Goal: Entertainment & Leisure: Browse casually

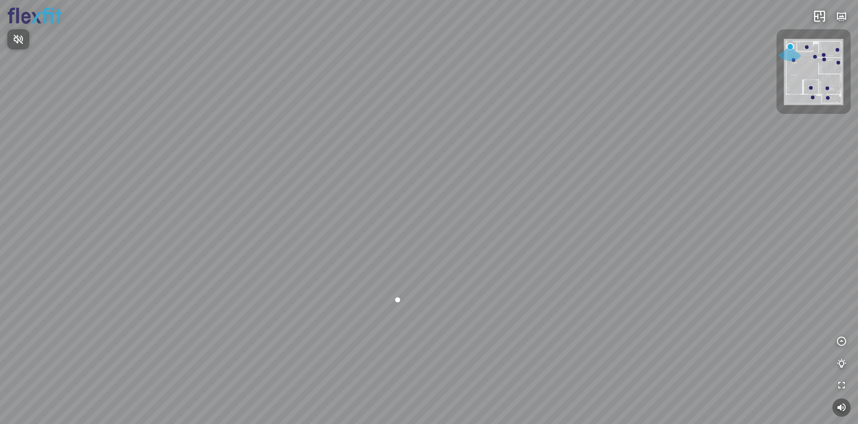
drag, startPoint x: 438, startPoint y: 293, endPoint x: 552, endPoint y: 202, distance: 146.2
click at [549, 203] on div at bounding box center [429, 212] width 858 height 424
drag, startPoint x: 500, startPoint y: 261, endPoint x: 544, endPoint y: 191, distance: 82.0
click at [544, 191] on div at bounding box center [429, 212] width 858 height 424
drag, startPoint x: 544, startPoint y: 251, endPoint x: 673, endPoint y: 230, distance: 130.3
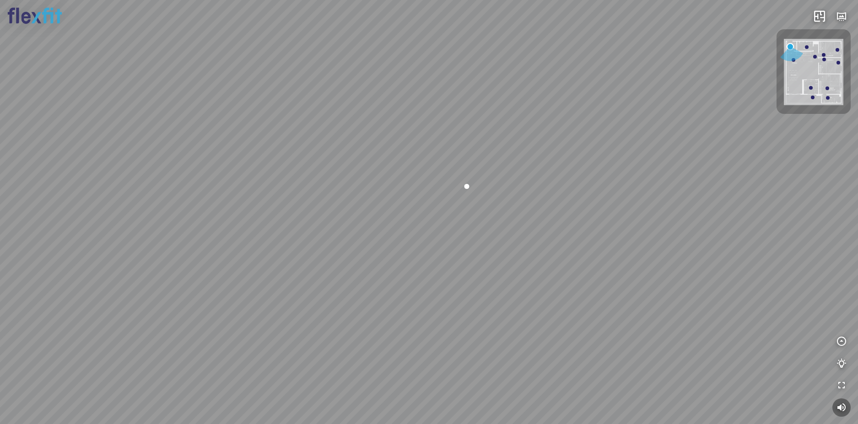
click at [658, 228] on div at bounding box center [429, 212] width 858 height 424
click at [570, 215] on div at bounding box center [429, 212] width 858 height 424
drag, startPoint x: 469, startPoint y: 225, endPoint x: 627, endPoint y: 209, distance: 159.1
click at [617, 209] on div at bounding box center [429, 212] width 858 height 424
drag, startPoint x: 414, startPoint y: 232, endPoint x: 656, endPoint y: 222, distance: 243.1
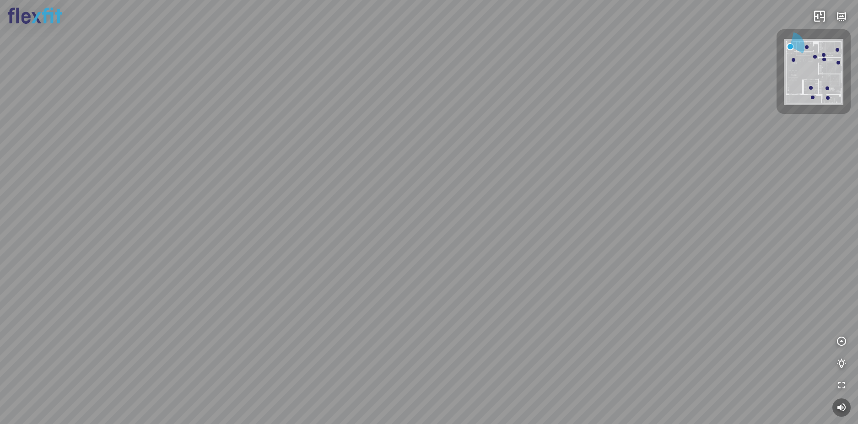
click at [656, 222] on div at bounding box center [429, 212] width 858 height 424
drag, startPoint x: 634, startPoint y: 207, endPoint x: 647, endPoint y: 213, distance: 14.4
click at [647, 207] on div at bounding box center [429, 212] width 858 height 424
click at [563, 244] on div at bounding box center [429, 212] width 858 height 424
drag, startPoint x: 474, startPoint y: 223, endPoint x: 519, endPoint y: 267, distance: 63.4
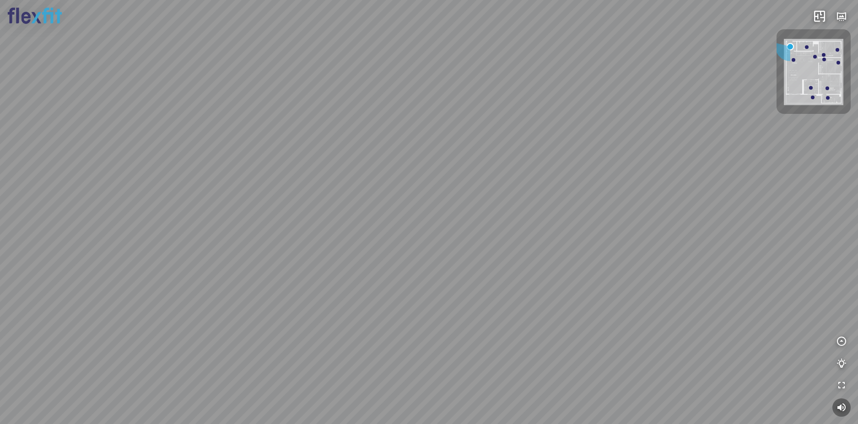
click at [516, 263] on div at bounding box center [429, 212] width 858 height 424
drag, startPoint x: 493, startPoint y: 214, endPoint x: 519, endPoint y: 270, distance: 62.0
click at [517, 268] on div at bounding box center [429, 212] width 858 height 424
drag, startPoint x: 499, startPoint y: 255, endPoint x: 534, endPoint y: 290, distance: 49.2
click at [528, 290] on div at bounding box center [429, 212] width 858 height 424
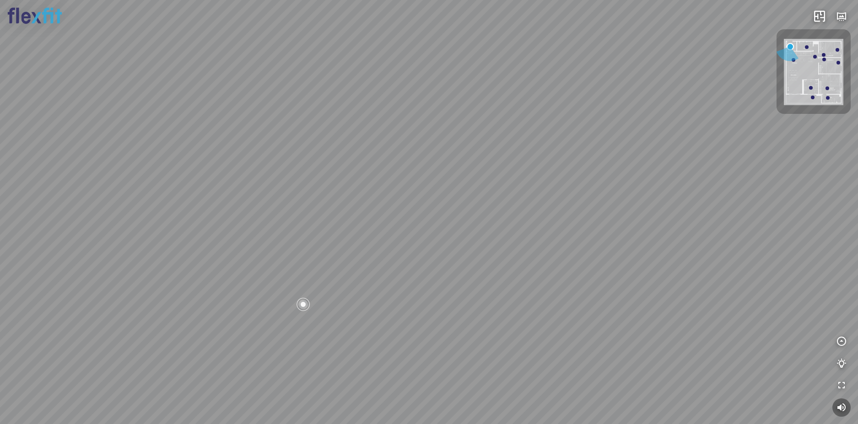
drag, startPoint x: 556, startPoint y: 277, endPoint x: 565, endPoint y: 274, distance: 10.0
click at [565, 274] on div at bounding box center [429, 212] width 858 height 424
drag, startPoint x: 541, startPoint y: 249, endPoint x: 509, endPoint y: 307, distance: 67.0
click at [509, 307] on div at bounding box center [429, 212] width 858 height 424
drag, startPoint x: 528, startPoint y: 256, endPoint x: 522, endPoint y: 323, distance: 66.6
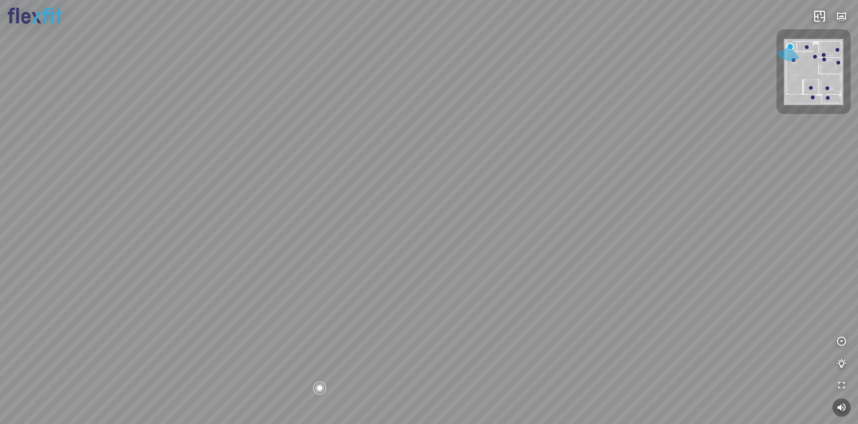
click at [522, 323] on div at bounding box center [429, 212] width 858 height 424
drag, startPoint x: 522, startPoint y: 322, endPoint x: 439, endPoint y: 256, distance: 106.2
click at [439, 256] on div at bounding box center [429, 212] width 858 height 424
drag, startPoint x: 468, startPoint y: 262, endPoint x: 372, endPoint y: 195, distance: 117.0
click at [375, 197] on div at bounding box center [429, 212] width 858 height 424
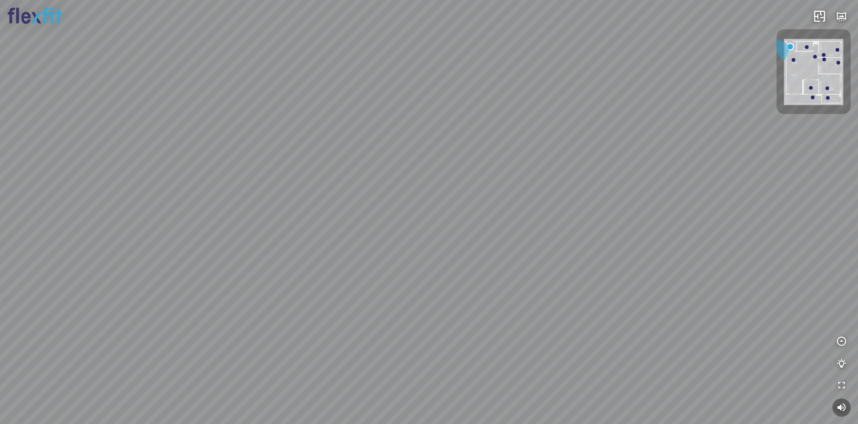
drag, startPoint x: 422, startPoint y: 233, endPoint x: 406, endPoint y: 211, distance: 26.8
click at [408, 201] on div at bounding box center [429, 212] width 858 height 424
click at [452, 252] on div at bounding box center [429, 212] width 858 height 424
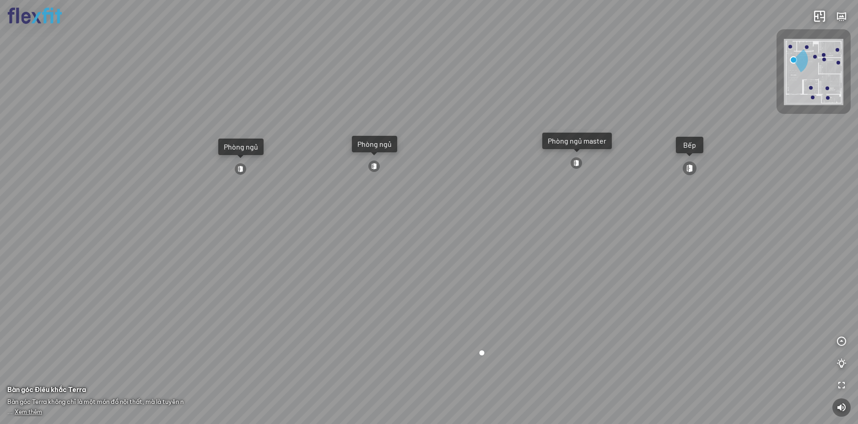
drag, startPoint x: 453, startPoint y: 242, endPoint x: 527, endPoint y: 236, distance: 74.4
click at [526, 237] on div "Ban công Bếp Phòng ngủ master Phòng ngủ Phòng ngủ" at bounding box center [429, 212] width 858 height 424
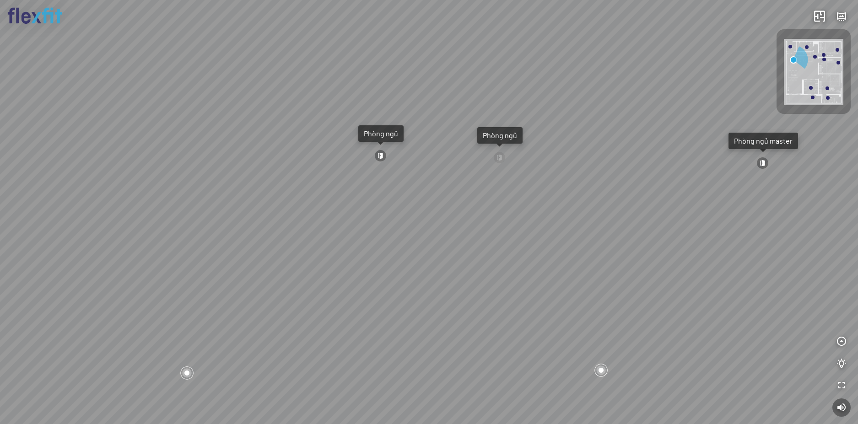
click at [382, 151] on div at bounding box center [380, 156] width 12 height 12
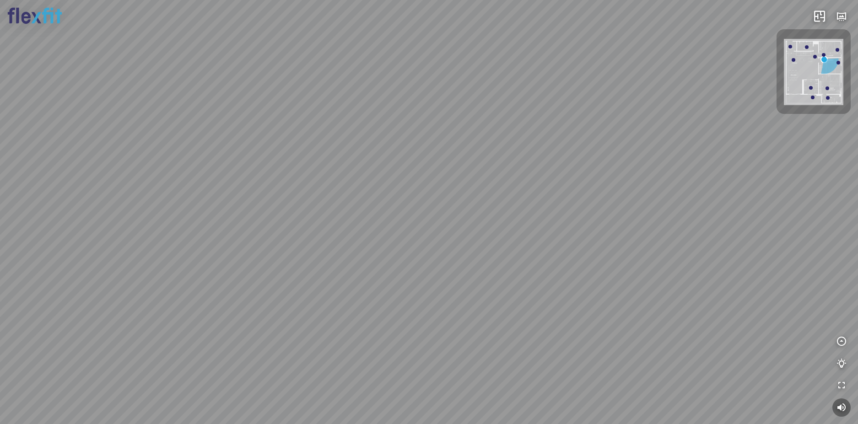
drag, startPoint x: 410, startPoint y: 185, endPoint x: 379, endPoint y: 208, distance: 39.0
click at [379, 208] on div "Phòng khách" at bounding box center [429, 212] width 858 height 424
drag, startPoint x: 384, startPoint y: 204, endPoint x: 293, endPoint y: 204, distance: 90.6
click at [308, 204] on div "Phòng khách" at bounding box center [429, 212] width 858 height 424
drag, startPoint x: 398, startPoint y: 221, endPoint x: 337, endPoint y: 234, distance: 62.7
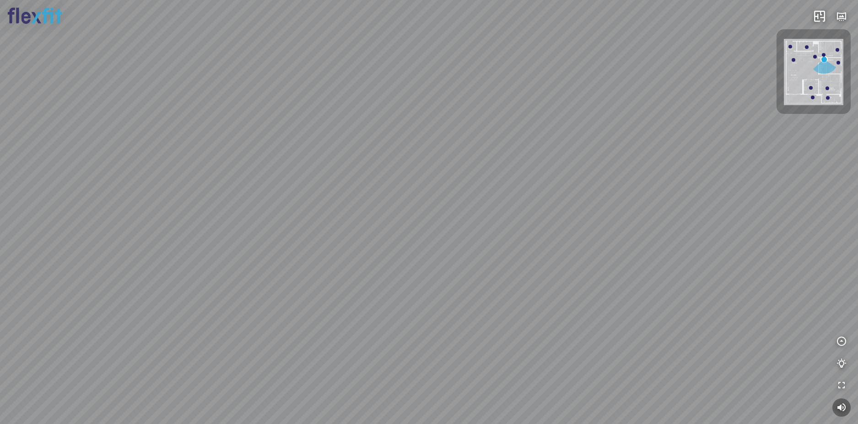
click at [336, 234] on div "Phòng khách" at bounding box center [429, 212] width 858 height 424
drag, startPoint x: 470, startPoint y: 231, endPoint x: 266, endPoint y: 235, distance: 204.1
click at [286, 237] on div "Phòng khách" at bounding box center [429, 212] width 858 height 424
click at [300, 215] on div "Phòng khách" at bounding box center [429, 212] width 858 height 424
drag, startPoint x: 411, startPoint y: 238, endPoint x: 268, endPoint y: 156, distance: 165.2
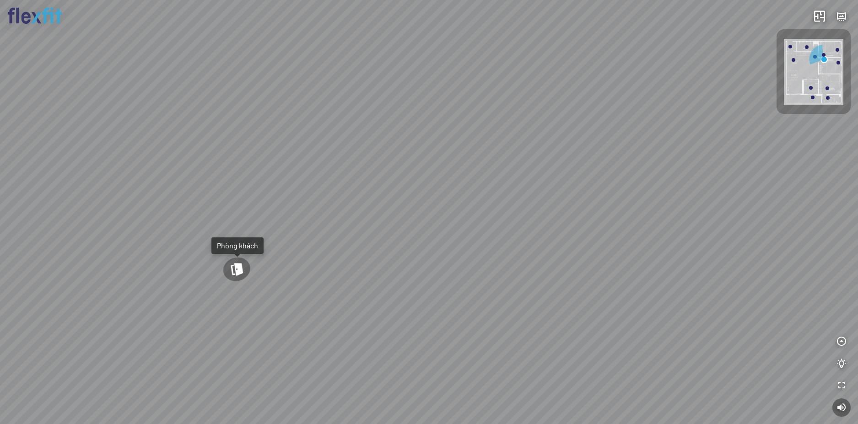
click at [272, 158] on div "Phòng khách" at bounding box center [429, 212] width 858 height 424
drag, startPoint x: 299, startPoint y: 177, endPoint x: 147, endPoint y: 118, distance: 163.1
click at [160, 121] on div "Phòng khách" at bounding box center [429, 212] width 858 height 424
drag, startPoint x: 315, startPoint y: 183, endPoint x: 317, endPoint y: 194, distance: 11.6
click at [285, 217] on div "Phòng khách" at bounding box center [429, 212] width 858 height 424
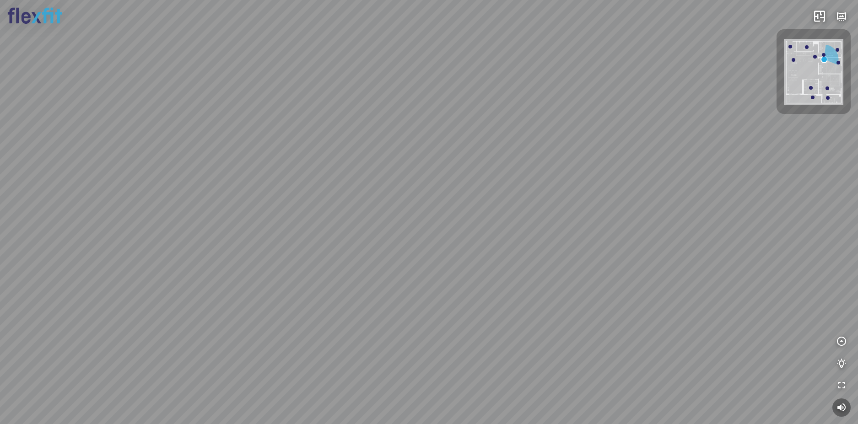
drag, startPoint x: 350, startPoint y: 160, endPoint x: 262, endPoint y: 198, distance: 95.9
click at [265, 196] on div "Phòng khách" at bounding box center [429, 212] width 858 height 424
drag, startPoint x: 338, startPoint y: 181, endPoint x: 231, endPoint y: 218, distance: 112.4
click at [234, 218] on div "Phòng khách" at bounding box center [429, 212] width 858 height 424
click at [239, 253] on div "Phòng khách" at bounding box center [429, 212] width 858 height 424
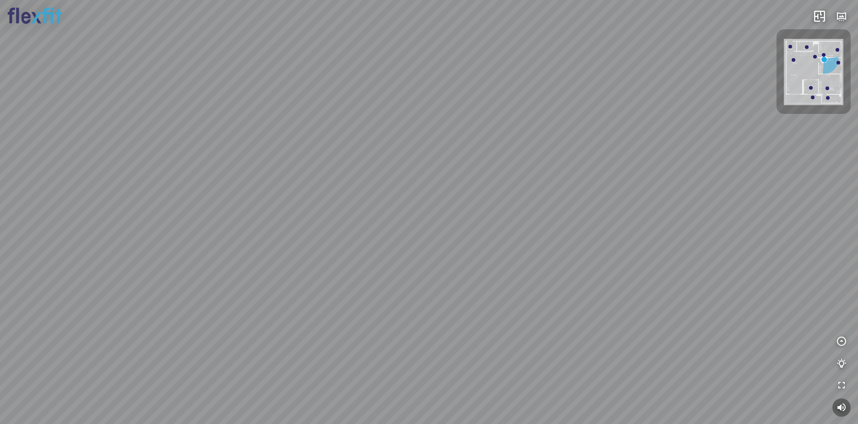
drag, startPoint x: 241, startPoint y: 241, endPoint x: 241, endPoint y: 214, distance: 27.0
click at [241, 215] on div "Phòng khách" at bounding box center [429, 212] width 858 height 424
drag, startPoint x: 241, startPoint y: 213, endPoint x: 402, endPoint y: 221, distance: 161.2
click at [402, 221] on div "Phòng khách" at bounding box center [429, 212] width 858 height 424
drag, startPoint x: 307, startPoint y: 194, endPoint x: 522, endPoint y: 217, distance: 217.1
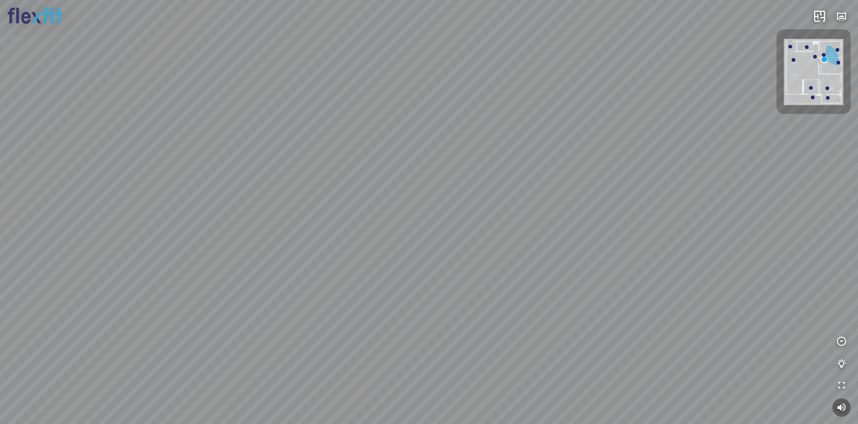
click at [478, 217] on div "Phòng khách" at bounding box center [429, 212] width 858 height 424
drag, startPoint x: 514, startPoint y: 225, endPoint x: 501, endPoint y: 235, distance: 16.3
click at [521, 224] on div "Phòng khách" at bounding box center [429, 212] width 858 height 424
drag, startPoint x: 392, startPoint y: 230, endPoint x: 491, endPoint y: 193, distance: 106.0
click at [471, 199] on div "Phòng khách" at bounding box center [429, 212] width 858 height 424
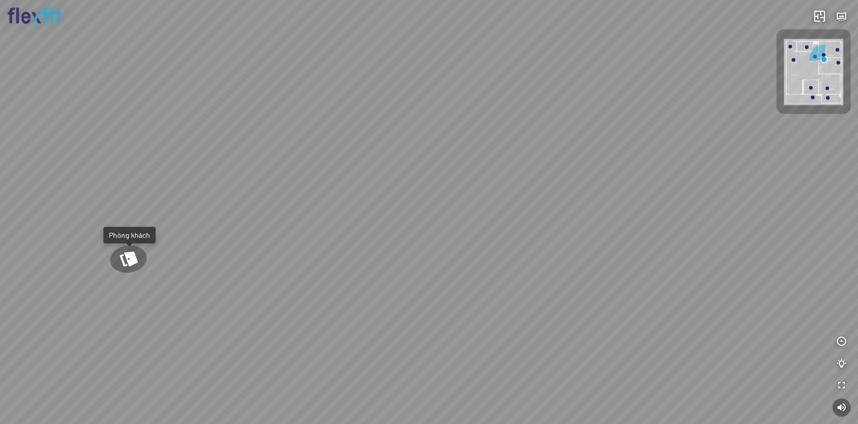
drag
click at [469, 242] on div "Phòng khách" at bounding box center [429, 212] width 858 height 424
